Goal: Navigation & Orientation: Find specific page/section

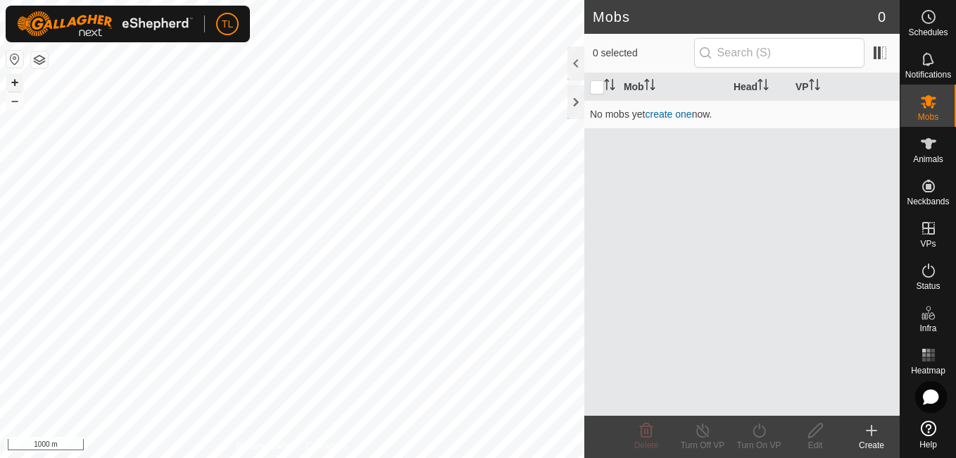
click at [15, 81] on button "+" at bounding box center [14, 82] width 17 height 17
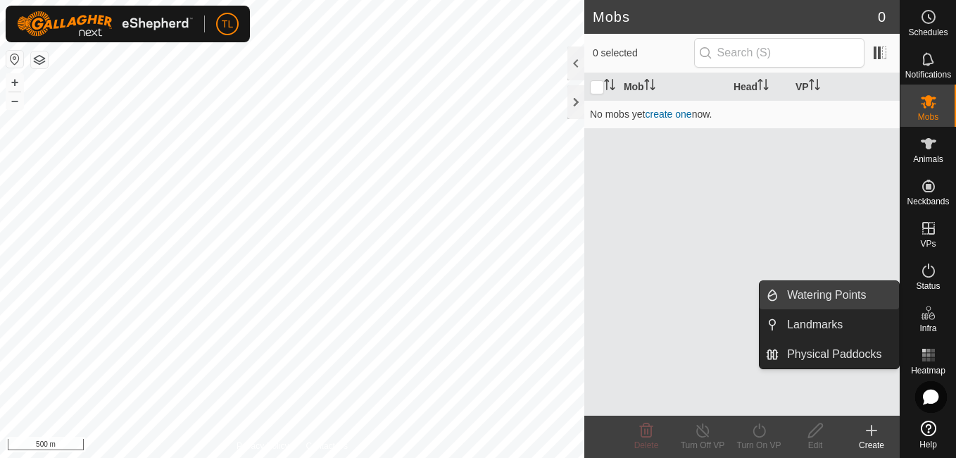
click at [869, 296] on link "Watering Points" at bounding box center [839, 295] width 120 height 28
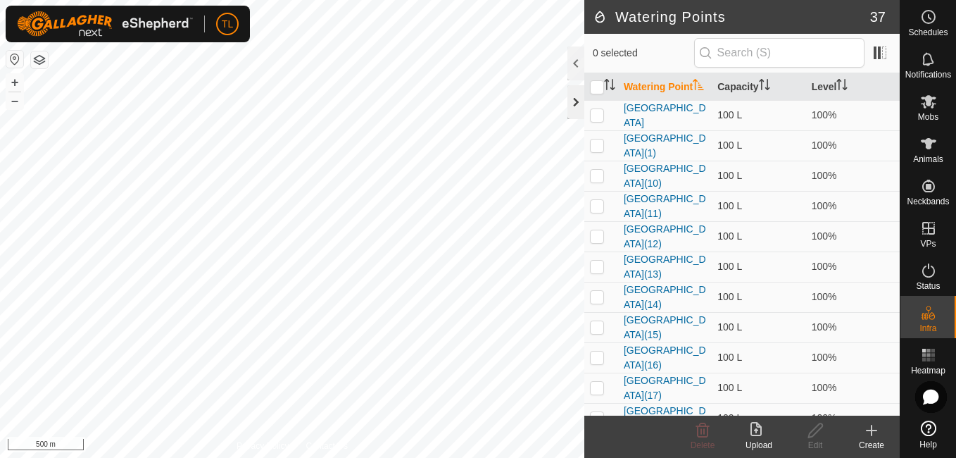
click at [566, 113] on div "Watering Points 37 0 selected Watering Point Capacity Level [GEOGRAPHIC_DATA] 1…" at bounding box center [450, 229] width 900 height 458
drag, startPoint x: 682, startPoint y: 191, endPoint x: 182, endPoint y: -51, distance: 555.1
click at [182, 0] on html "TL Schedules Notifications Mobs Animals Neckbands VPs Status Infra Heatmap Help…" at bounding box center [478, 229] width 956 height 458
